Goal: Transaction & Acquisition: Purchase product/service

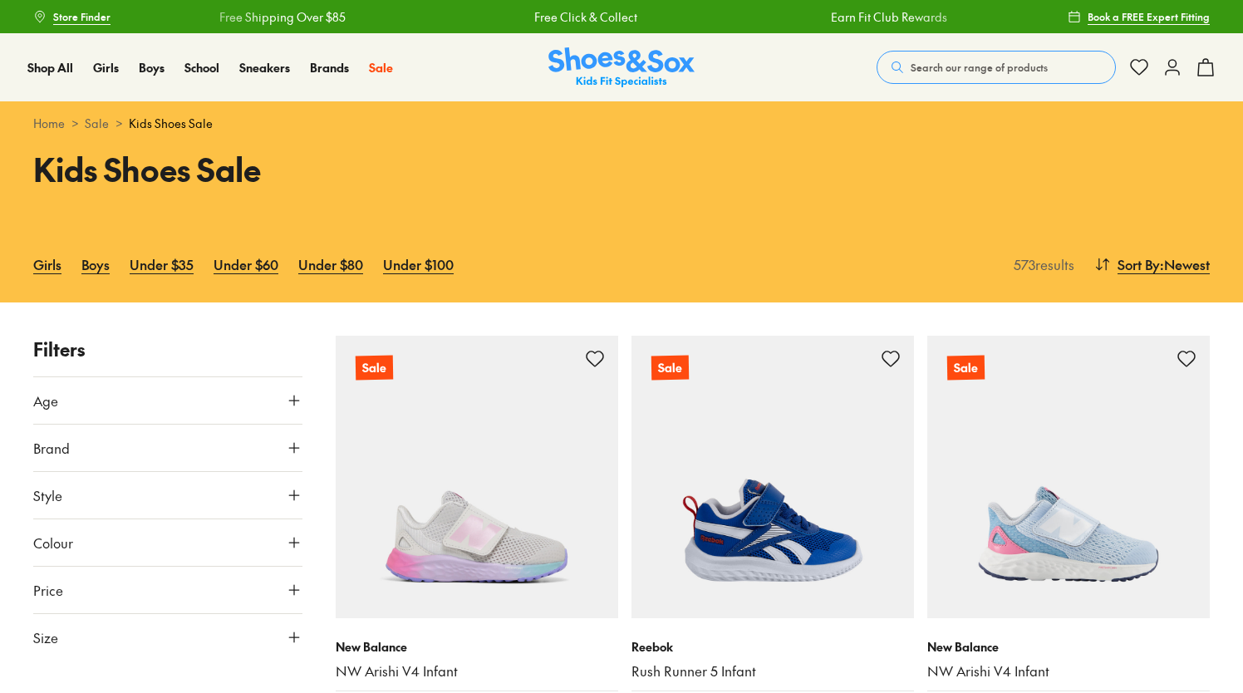
click at [954, 61] on span "Search our range of products" at bounding box center [978, 67] width 137 height 15
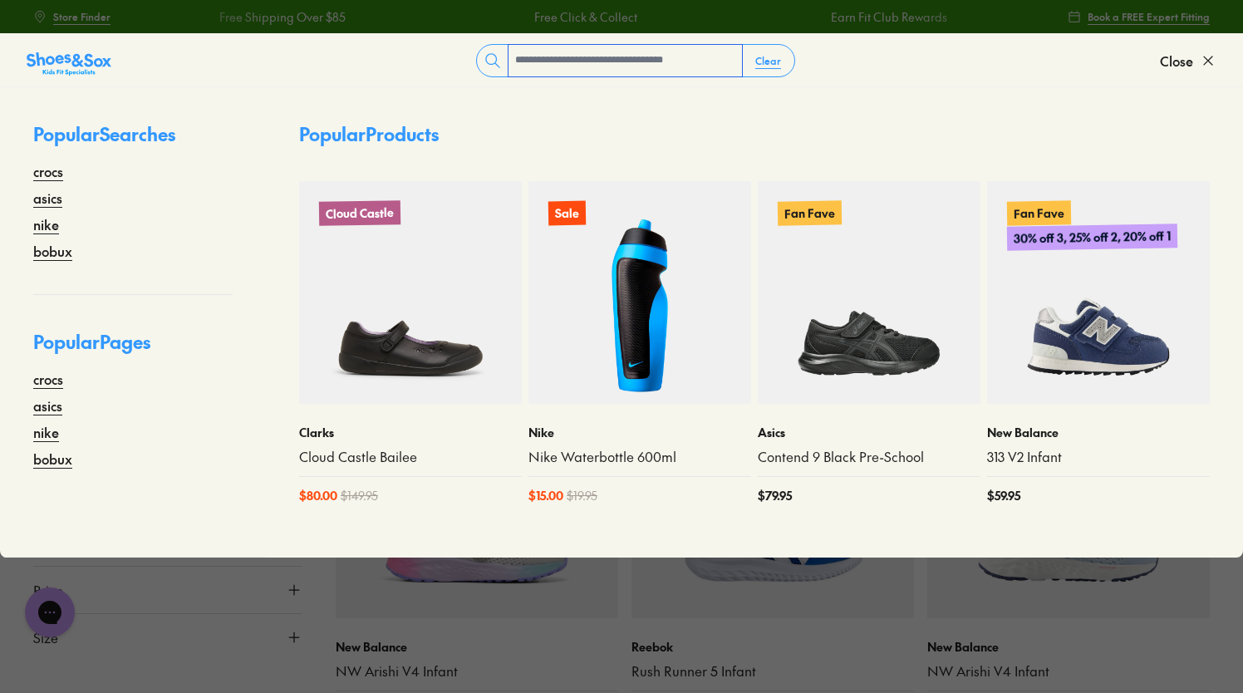
click at [703, 61] on input "text" at bounding box center [624, 61] width 233 height 32
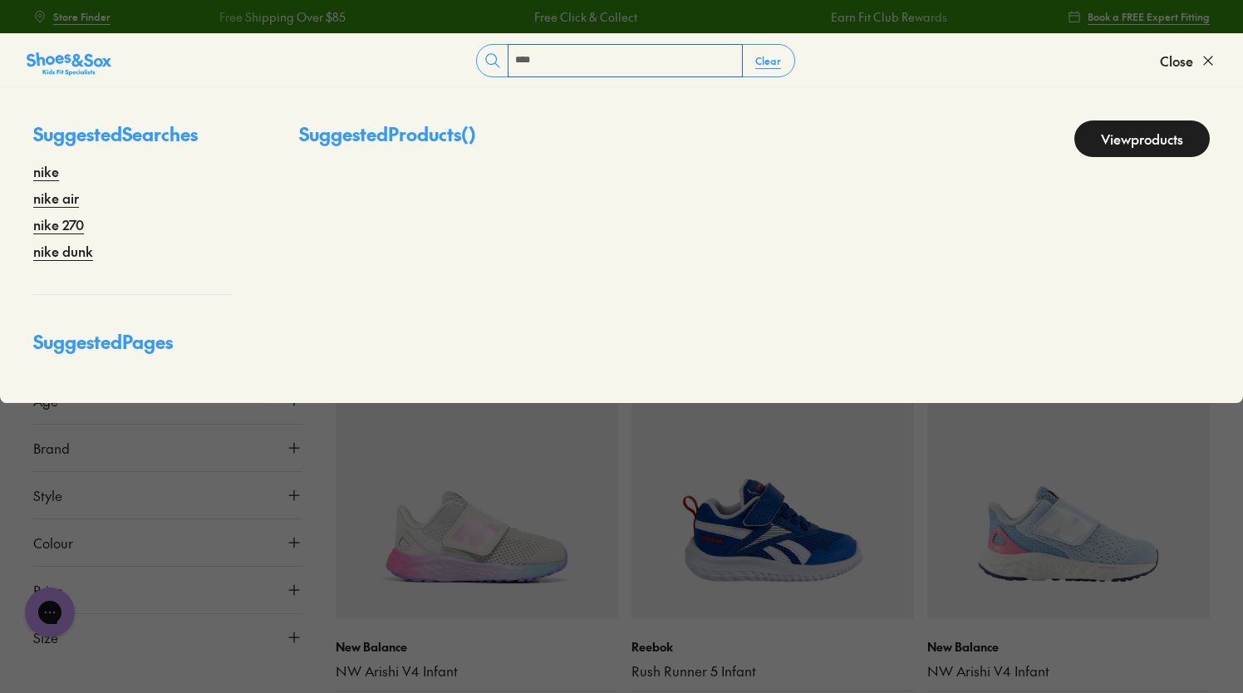
type input "****"
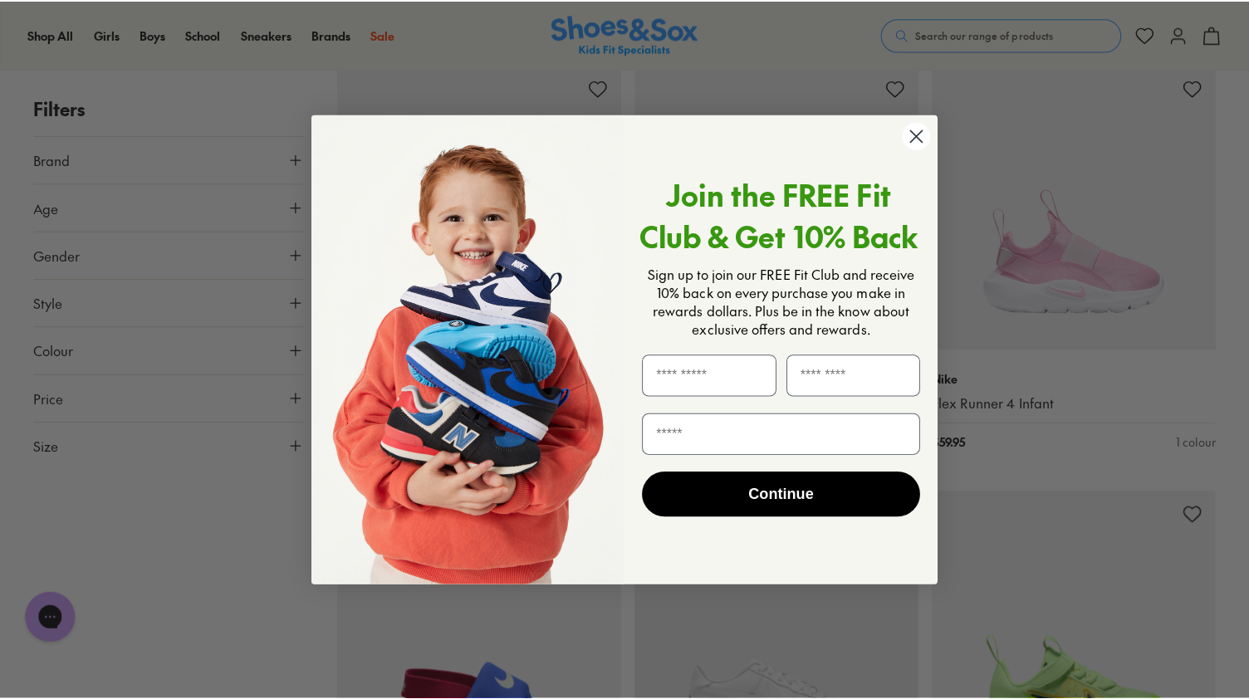
scroll to position [3164, 0]
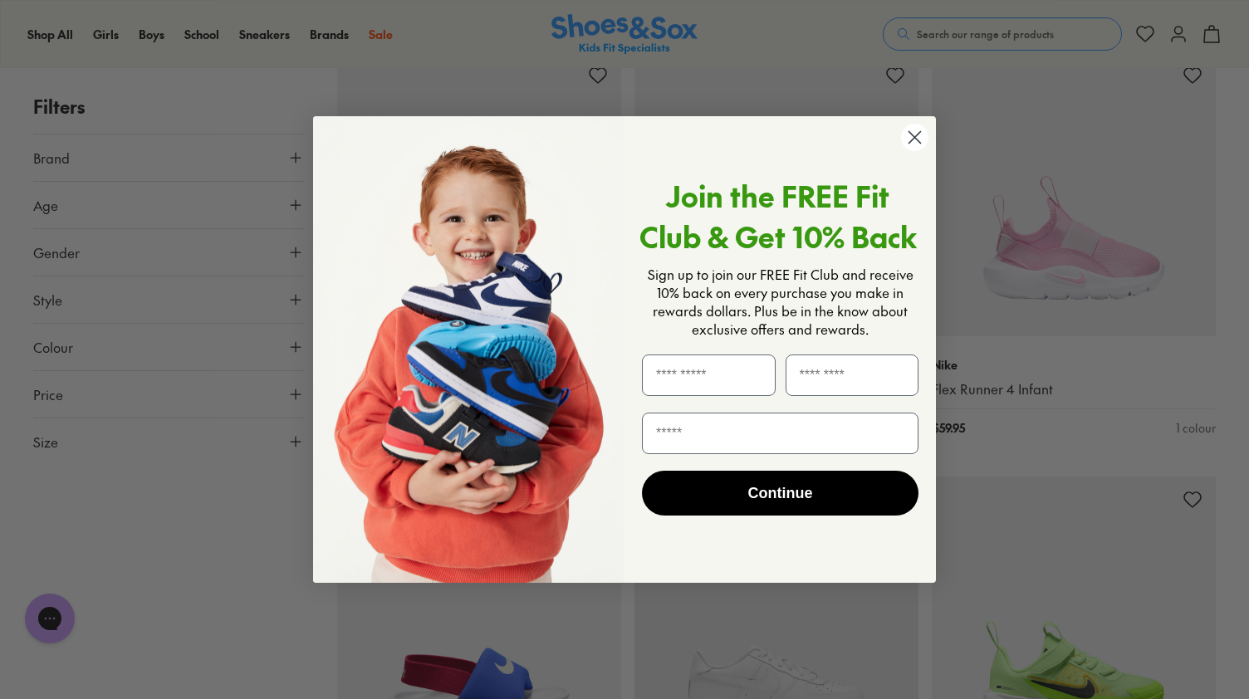
click at [914, 142] on circle "Close dialog" at bounding box center [914, 137] width 27 height 27
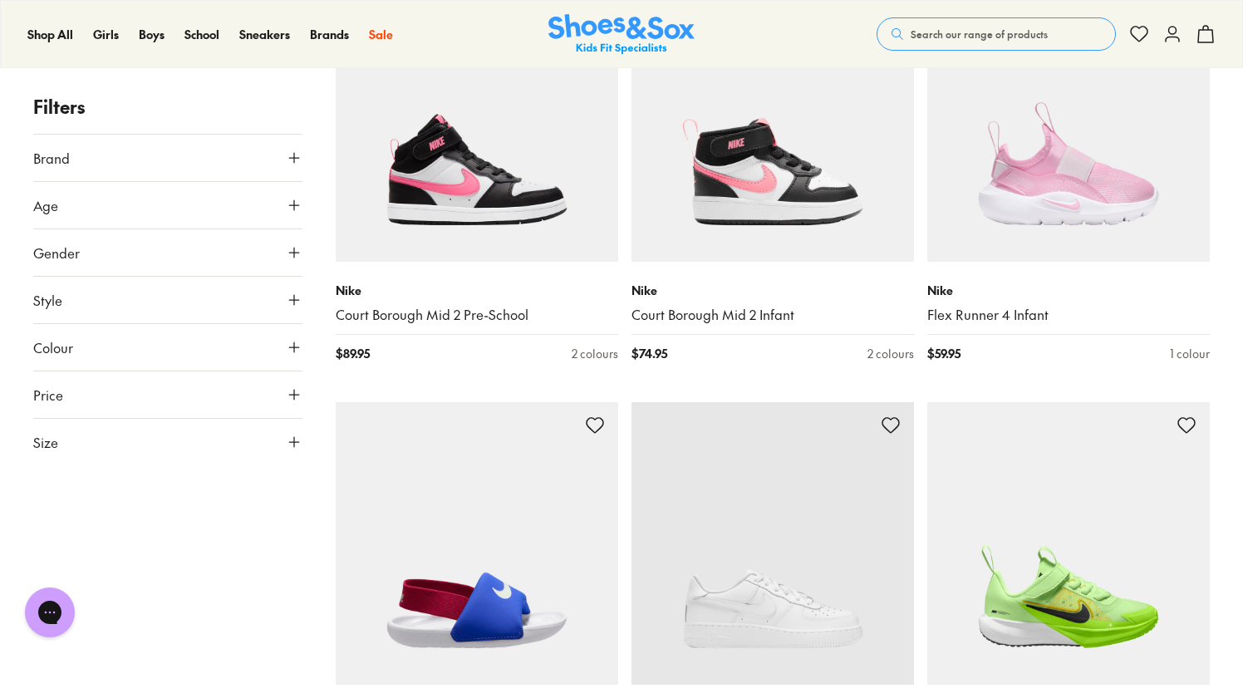
scroll to position [3226, 0]
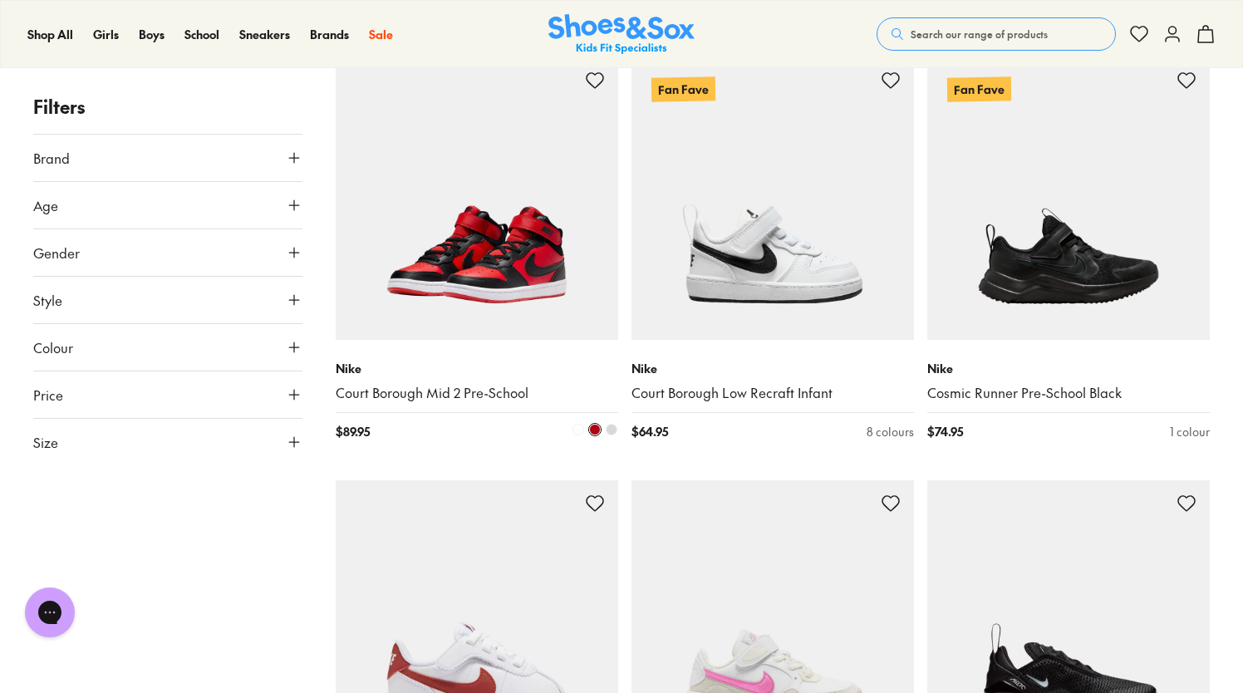
scroll to position [8661, 0]
click at [511, 238] on img at bounding box center [477, 199] width 282 height 282
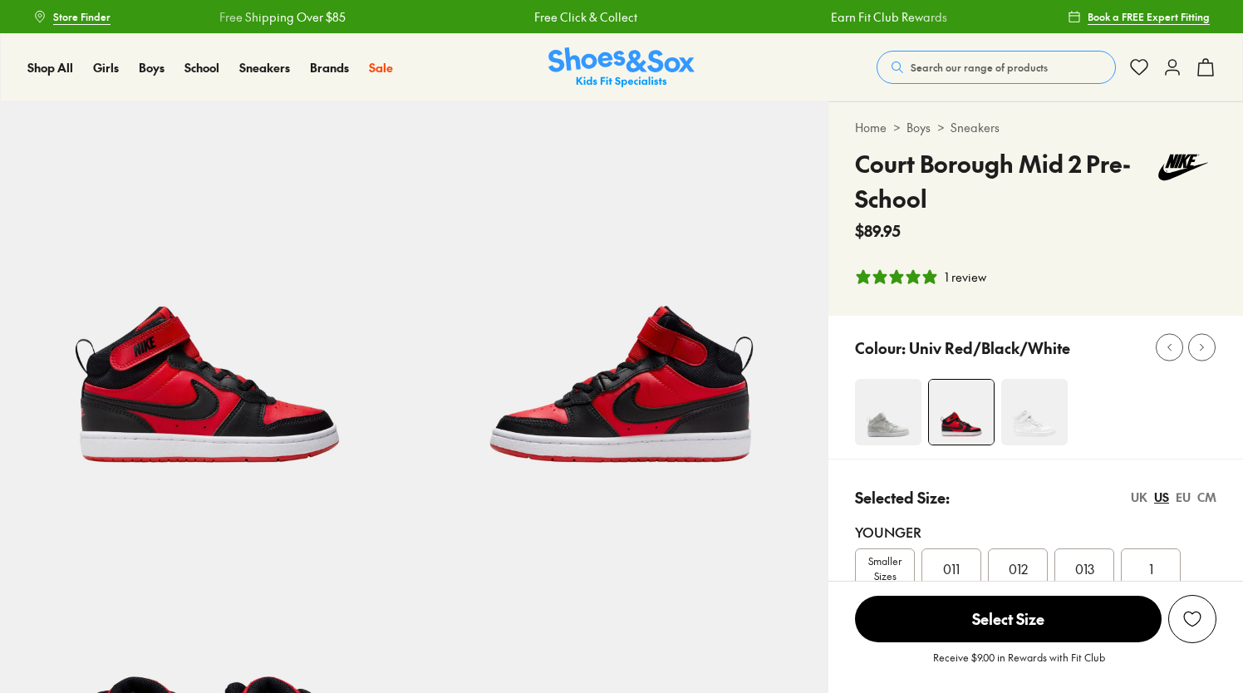
select select "*"
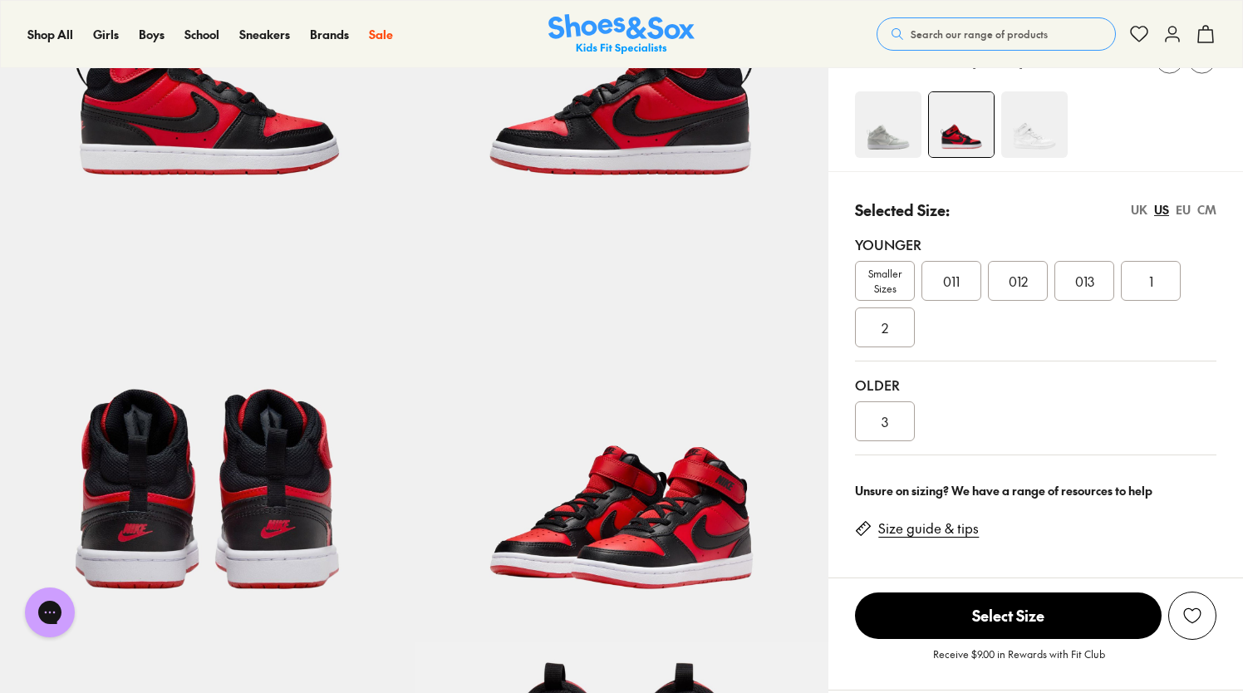
scroll to position [284, 0]
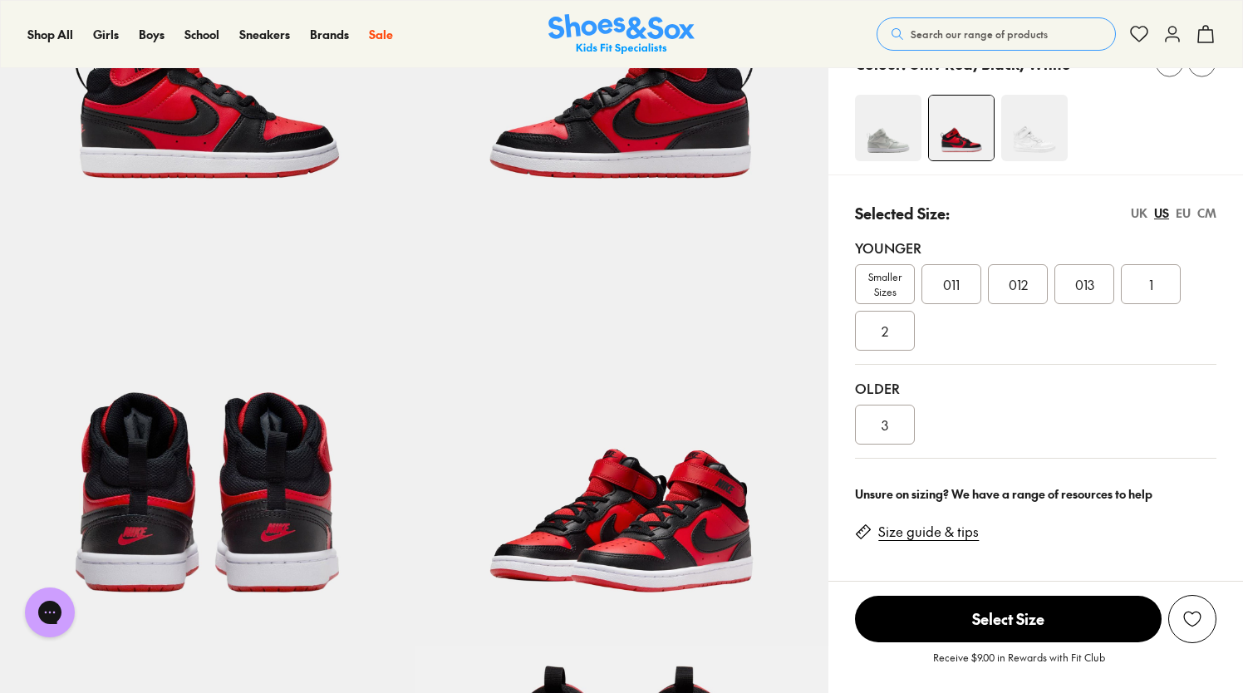
click at [877, 330] on div "2" at bounding box center [885, 331] width 60 height 40
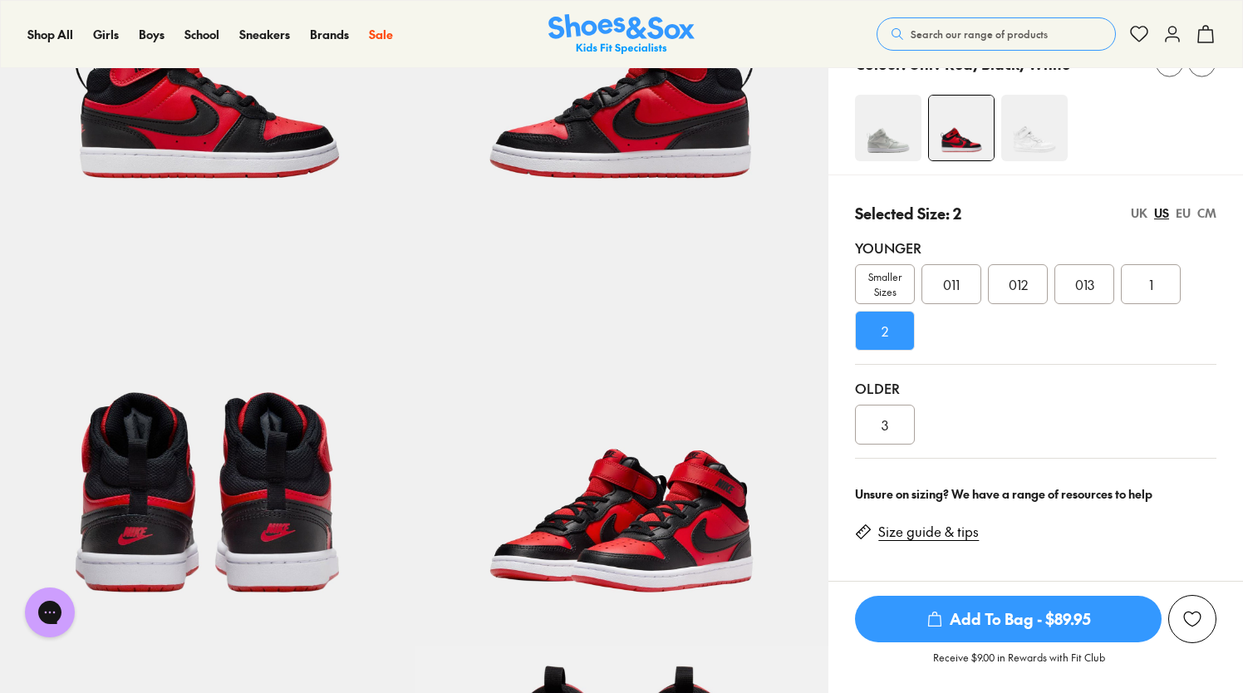
click at [944, 618] on span "Add To Bag - $89.95" at bounding box center [1008, 619] width 307 height 47
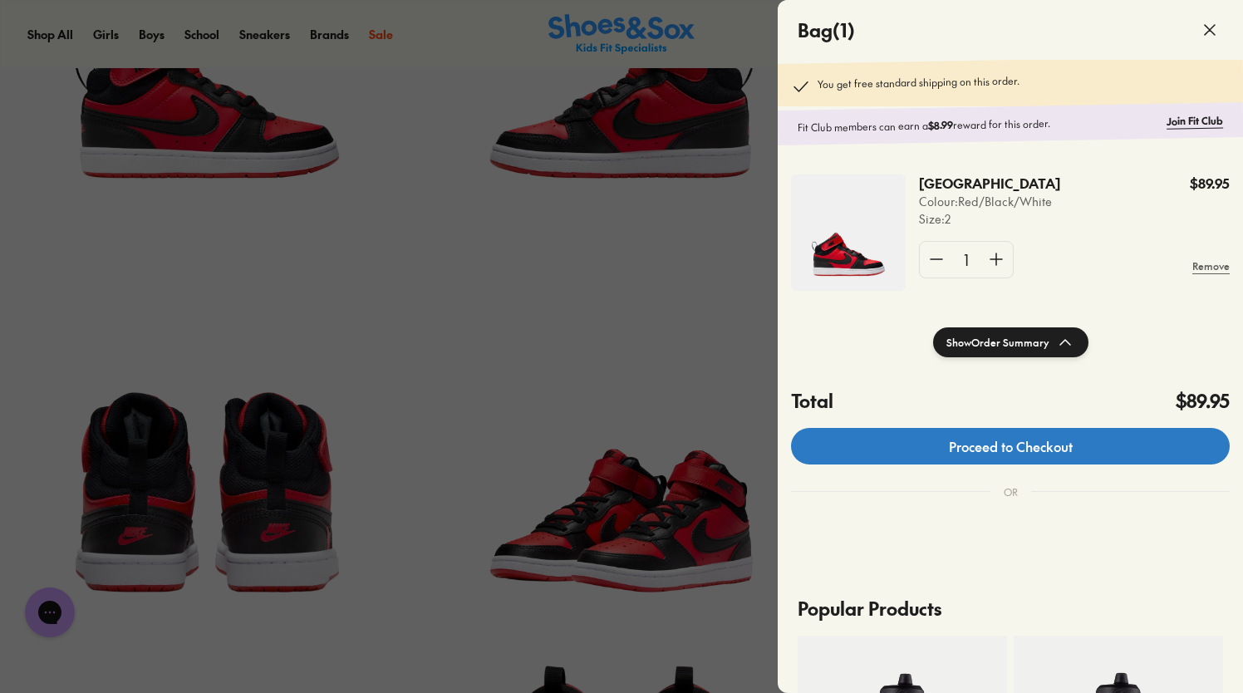
click at [1037, 464] on link "Proceed to Checkout" at bounding box center [1010, 446] width 439 height 37
